Goal: Task Accomplishment & Management: Manage account settings

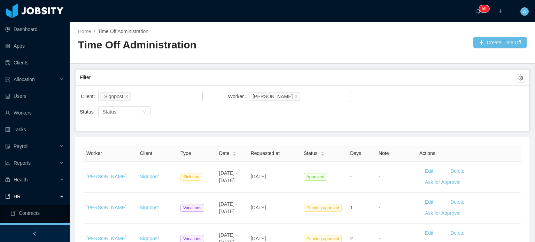
scroll to position [52, 0]
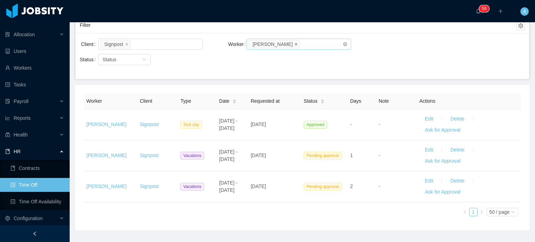
click at [295, 44] on icon "icon: close" at bounding box center [296, 43] width 2 height 2
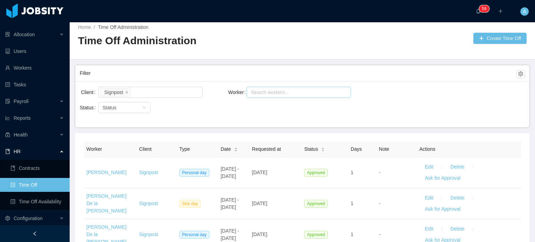
scroll to position [52, 0]
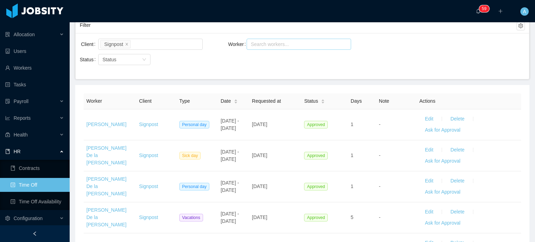
click at [268, 94] on th "Requested at" at bounding box center [275, 101] width 52 height 16
click at [268, 49] on div "Search workers..." at bounding box center [298, 44] width 104 height 11
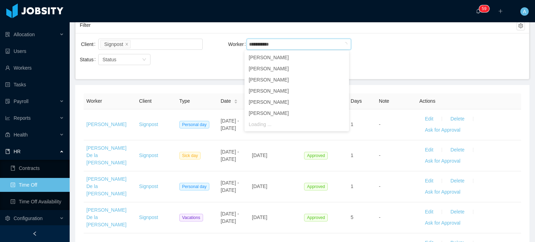
type input "**********"
click at [340, 125] on icon "icon: check" at bounding box center [342, 124] width 4 height 4
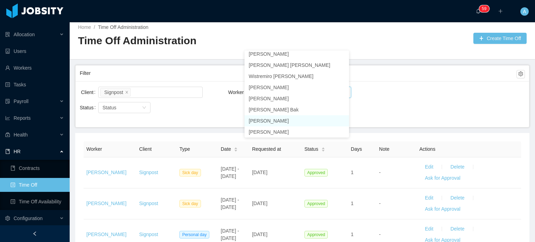
scroll to position [52, 0]
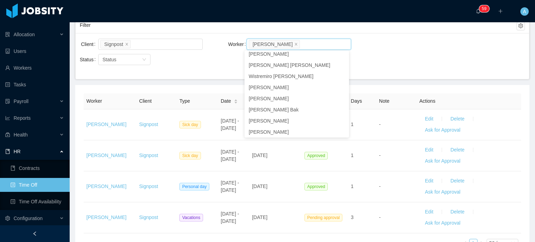
click at [390, 66] on div "Client Signpost Worker Search workers... [PERSON_NAME] Status Status" at bounding box center [302, 56] width 453 height 46
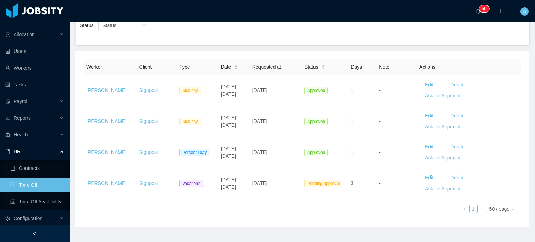
scroll to position [100, 0]
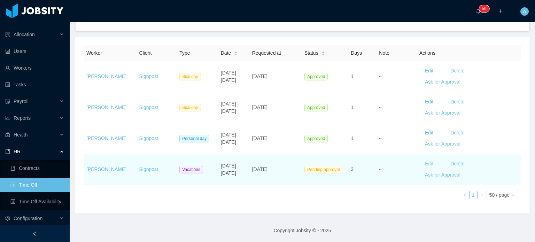
click at [419, 163] on button "Edit" at bounding box center [428, 163] width 19 height 11
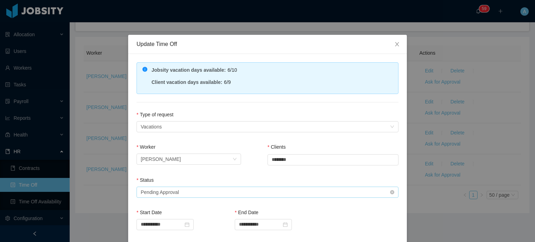
click at [223, 181] on div "Status" at bounding box center [267, 182] width 262 height 10
click at [219, 188] on div "Select status Pending Approval" at bounding box center [265, 192] width 249 height 10
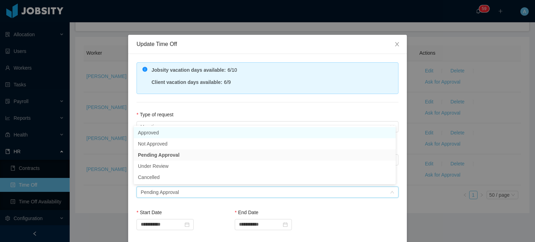
click at [258, 133] on li "Approved" at bounding box center [265, 132] width 262 height 11
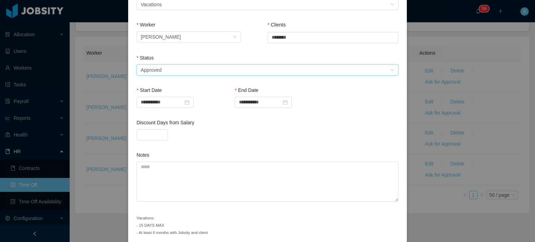
scroll to position [123, 0]
click at [228, 174] on textarea "Notes" at bounding box center [267, 181] width 262 height 40
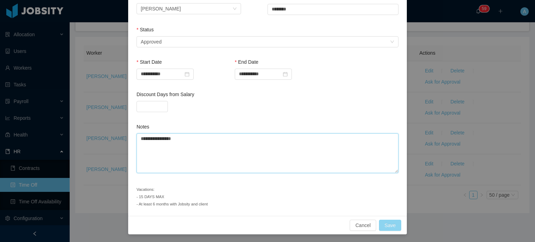
type textarea "**********"
click at [390, 226] on button "Save" at bounding box center [390, 225] width 22 height 11
